Goal: Information Seeking & Learning: Learn about a topic

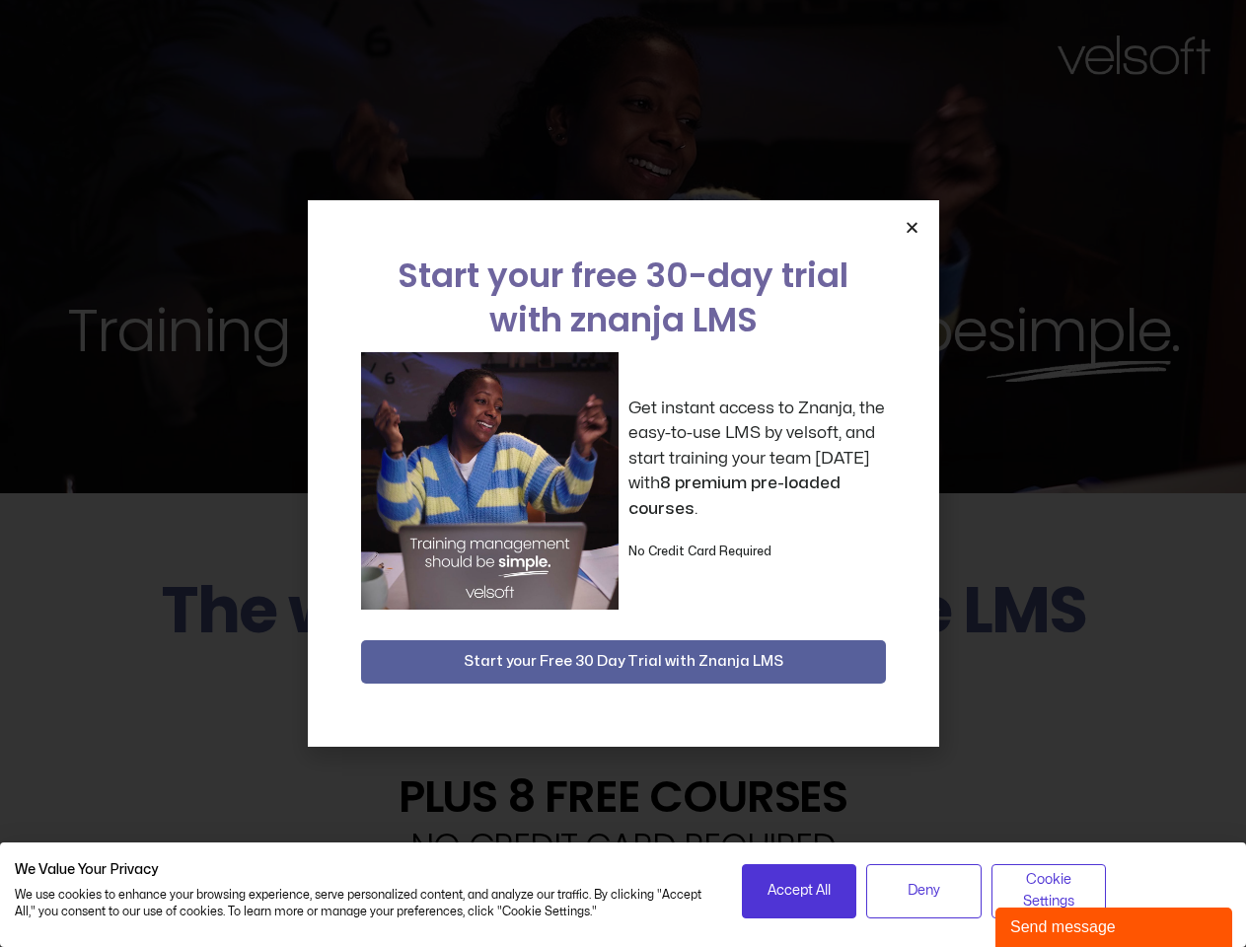
click at [622, 473] on div "Get instant access to Znanja, the easy-to-use LMS by velsoft, and start trainin…" at bounding box center [623, 480] width 525 height 257
click at [911, 227] on icon "Close" at bounding box center [912, 227] width 15 height 15
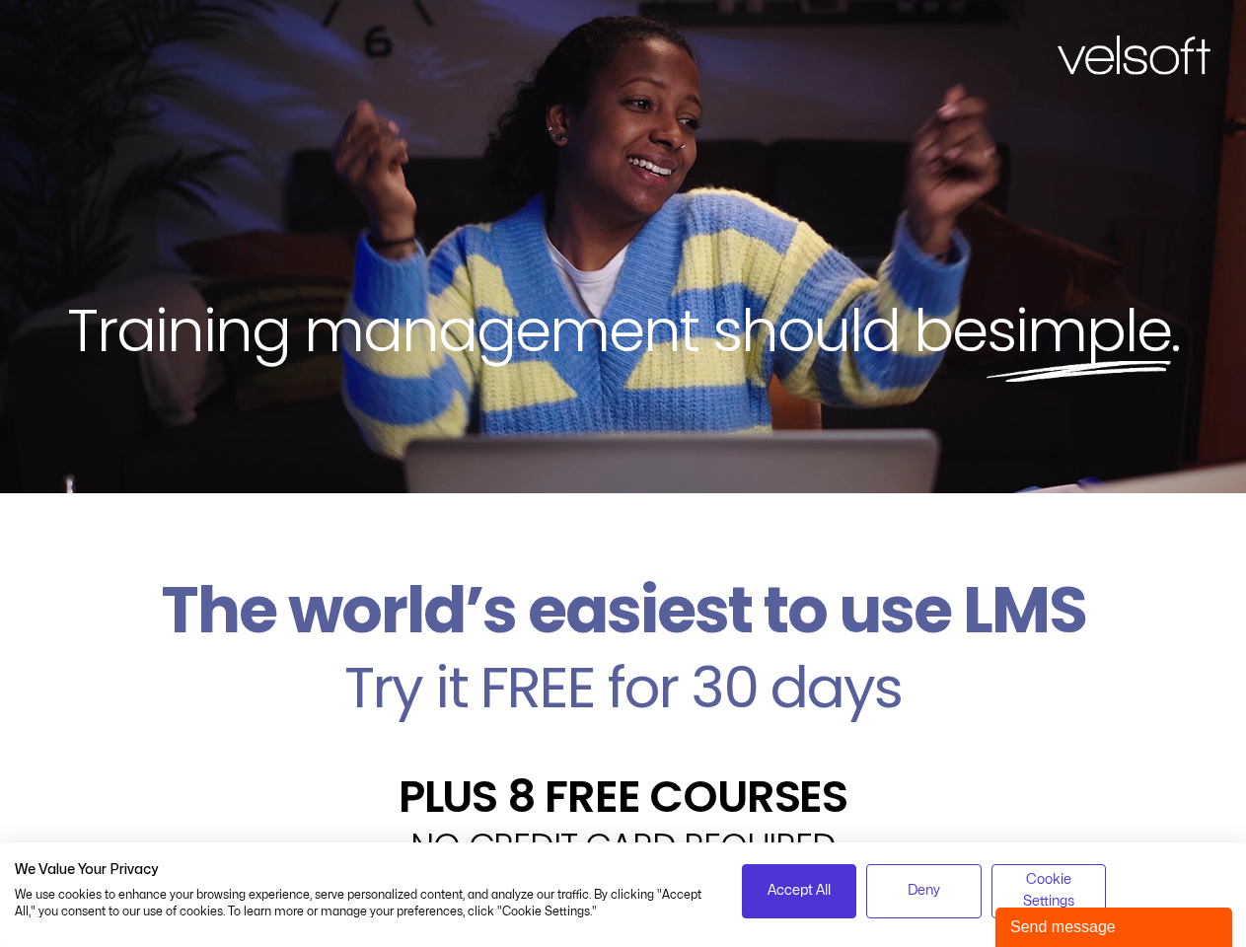
click at [623, 662] on h2 "Try it FREE for 30 days" at bounding box center [623, 687] width 1216 height 57
click at [799, 891] on span "Accept All" at bounding box center [798, 891] width 63 height 22
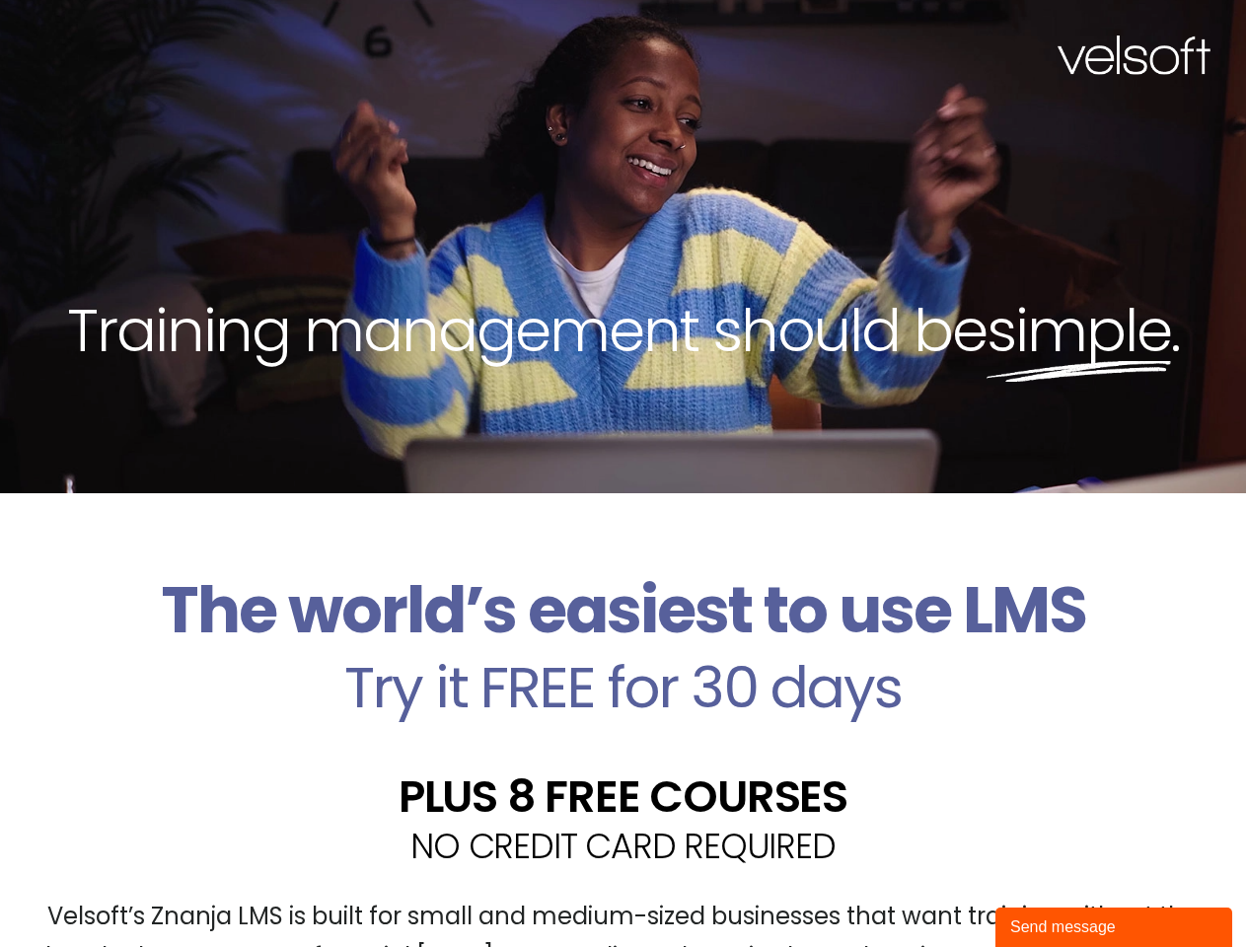
click at [923, 891] on div "Velsoft’s Znanja LMS is built for small and medium-sized businesses that want t…" at bounding box center [623, 945] width 1216 height 144
click at [1049, 891] on div "Velsoft’s Znanja LMS is built for small and medium-sized businesses that want t…" at bounding box center [623, 945] width 1216 height 144
click at [1114, 927] on div "Send message" at bounding box center [1113, 927] width 207 height 24
